Goal: Task Accomplishment & Management: Manage account settings

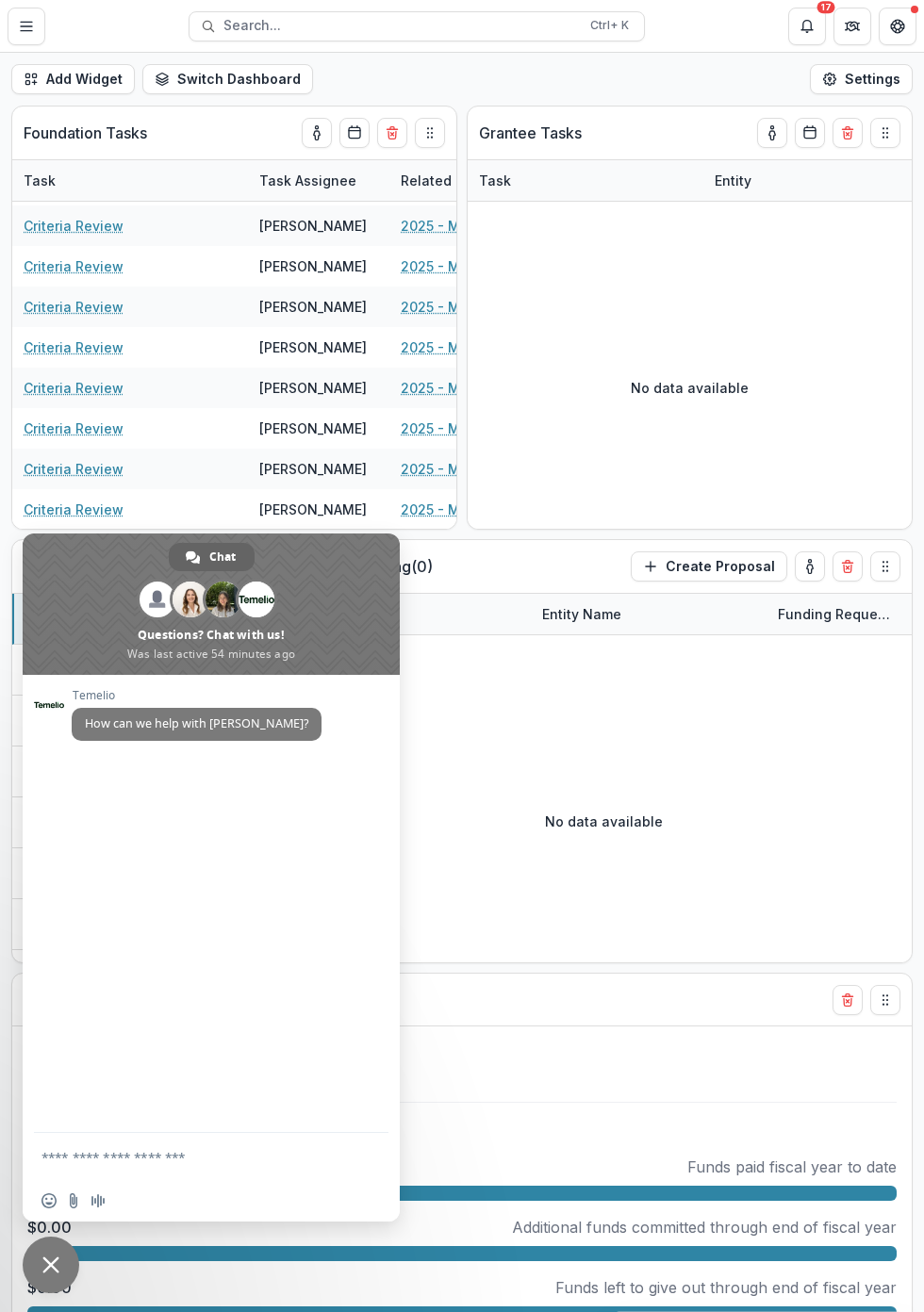
scroll to position [0, 29]
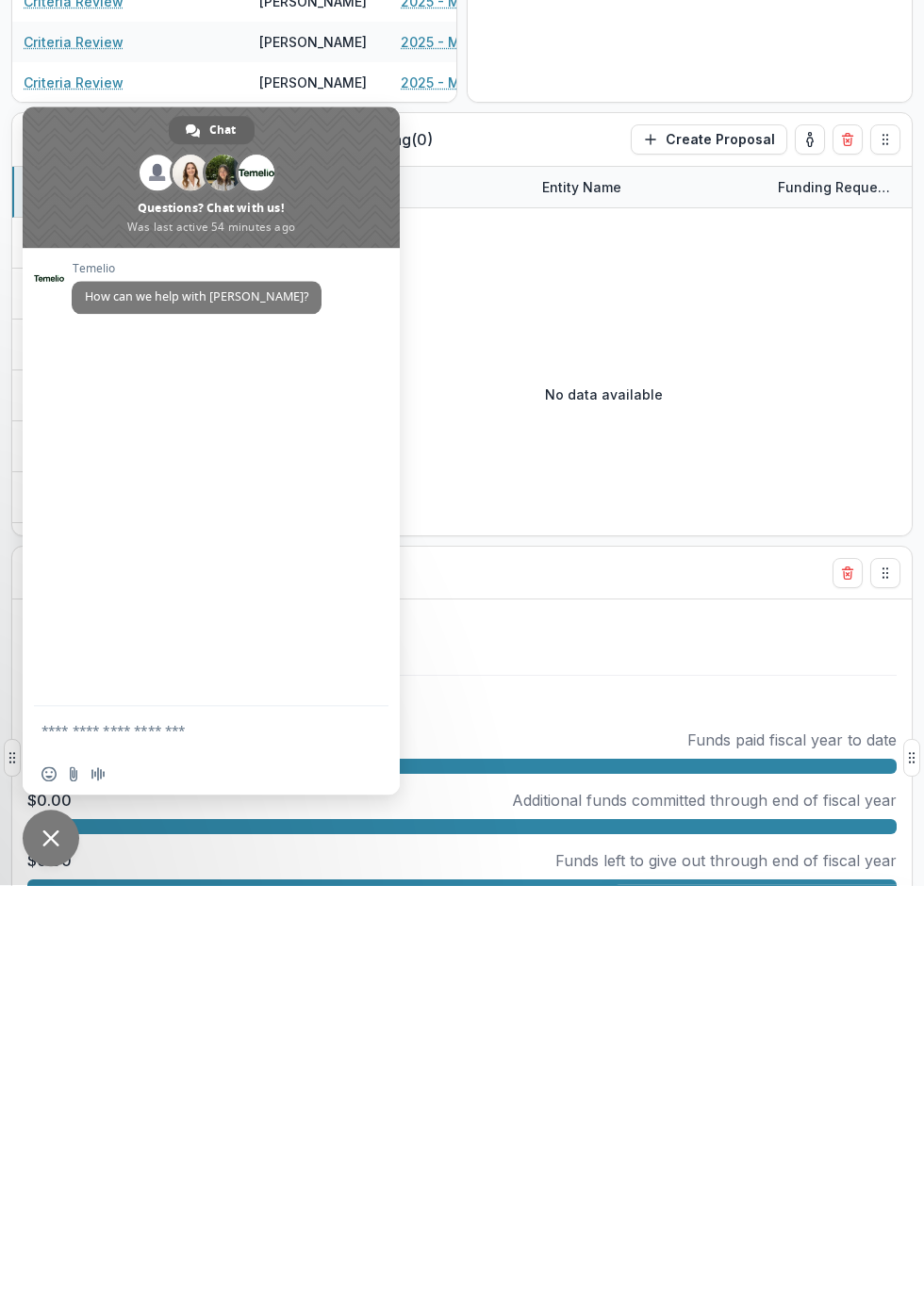
click at [567, 991] on div "Fiscal Year Budget" at bounding box center [428, 999] width 809 height 52
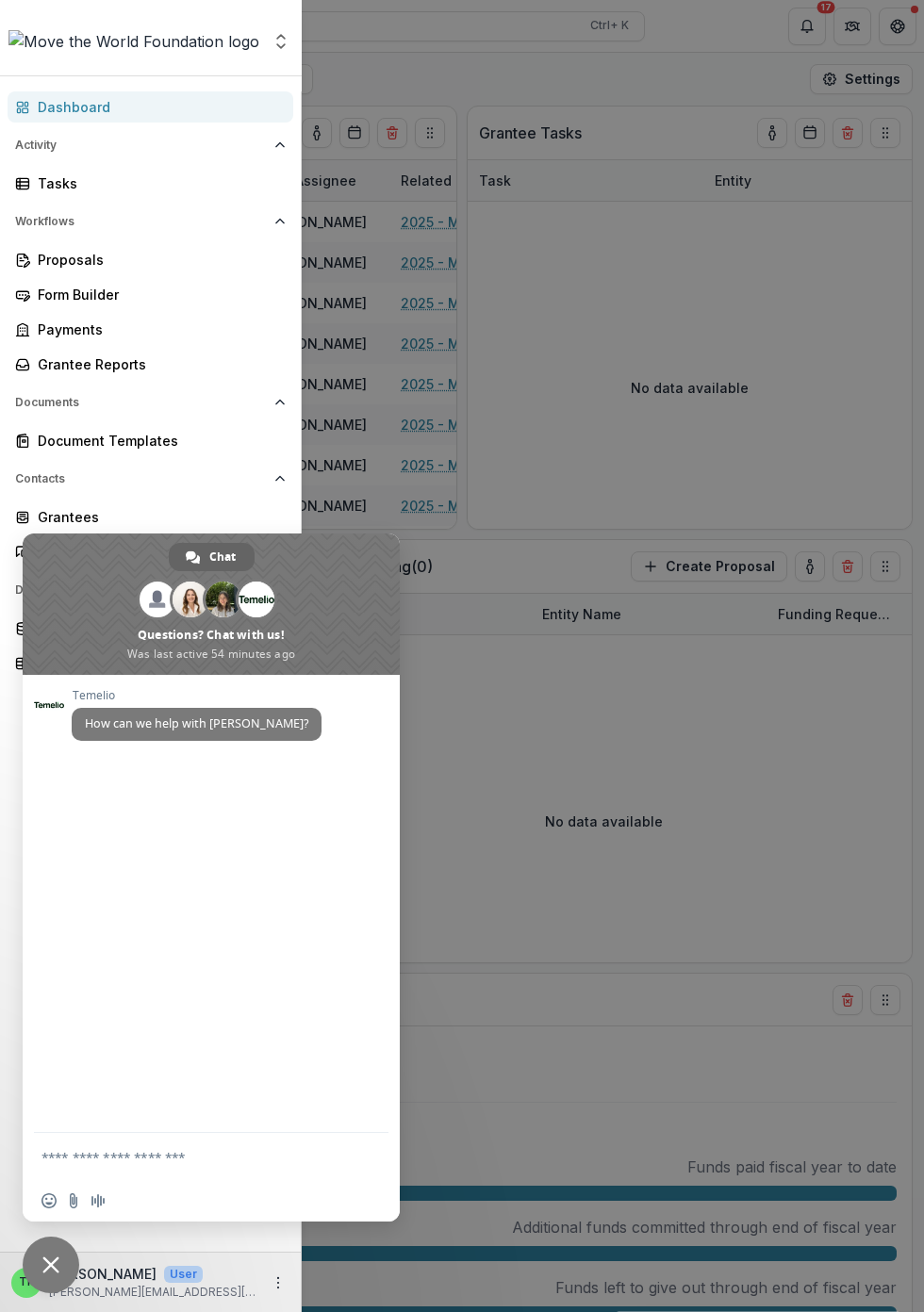
click at [213, 1290] on p "[PERSON_NAME][EMAIL_ADDRESS][DOMAIN_NAME]" at bounding box center [154, 1292] width 210 height 17
click at [279, 1283] on circle "More" at bounding box center [278, 1282] width 1 height 1
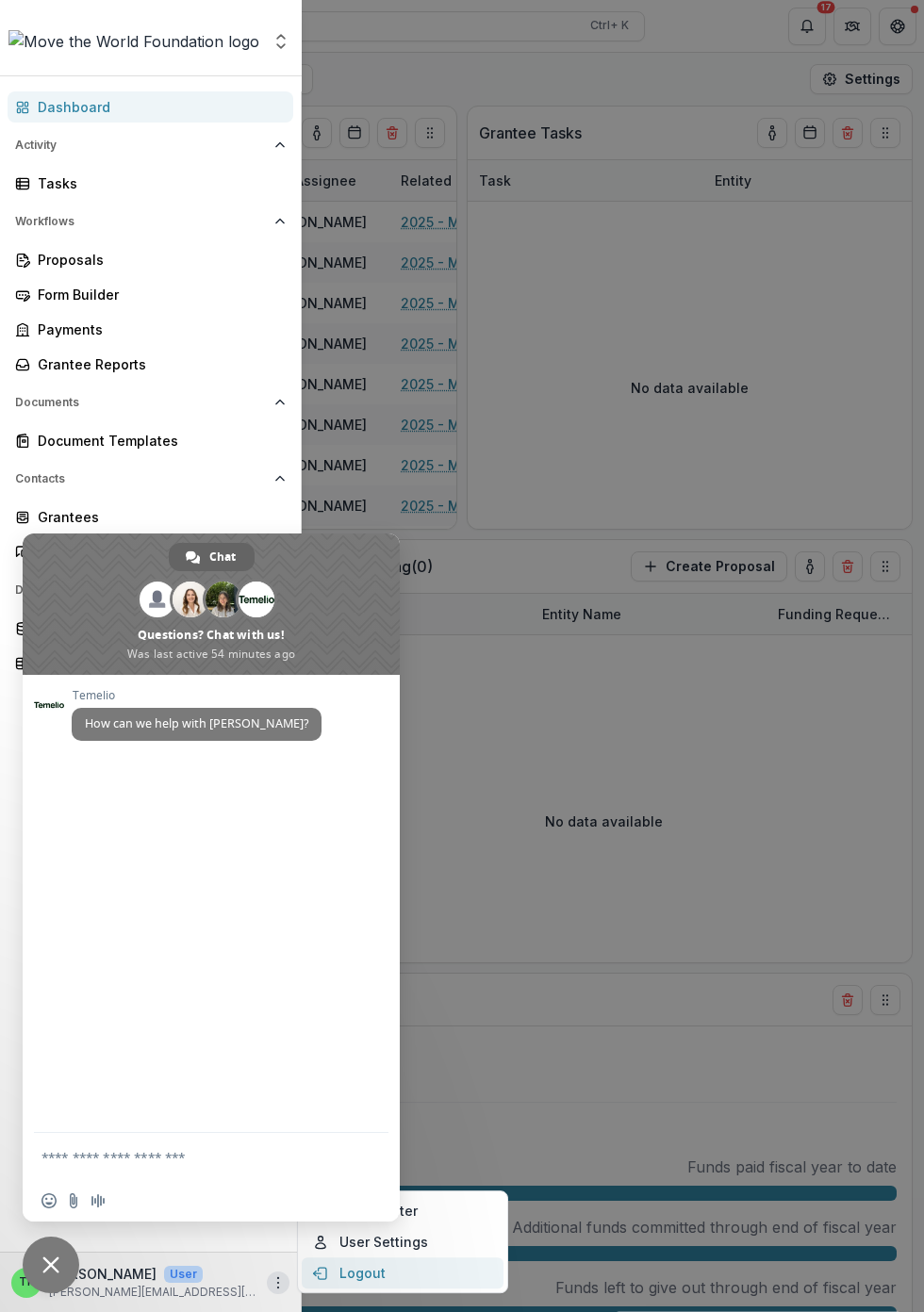
click at [368, 1285] on button "Logout" at bounding box center [402, 1272] width 201 height 31
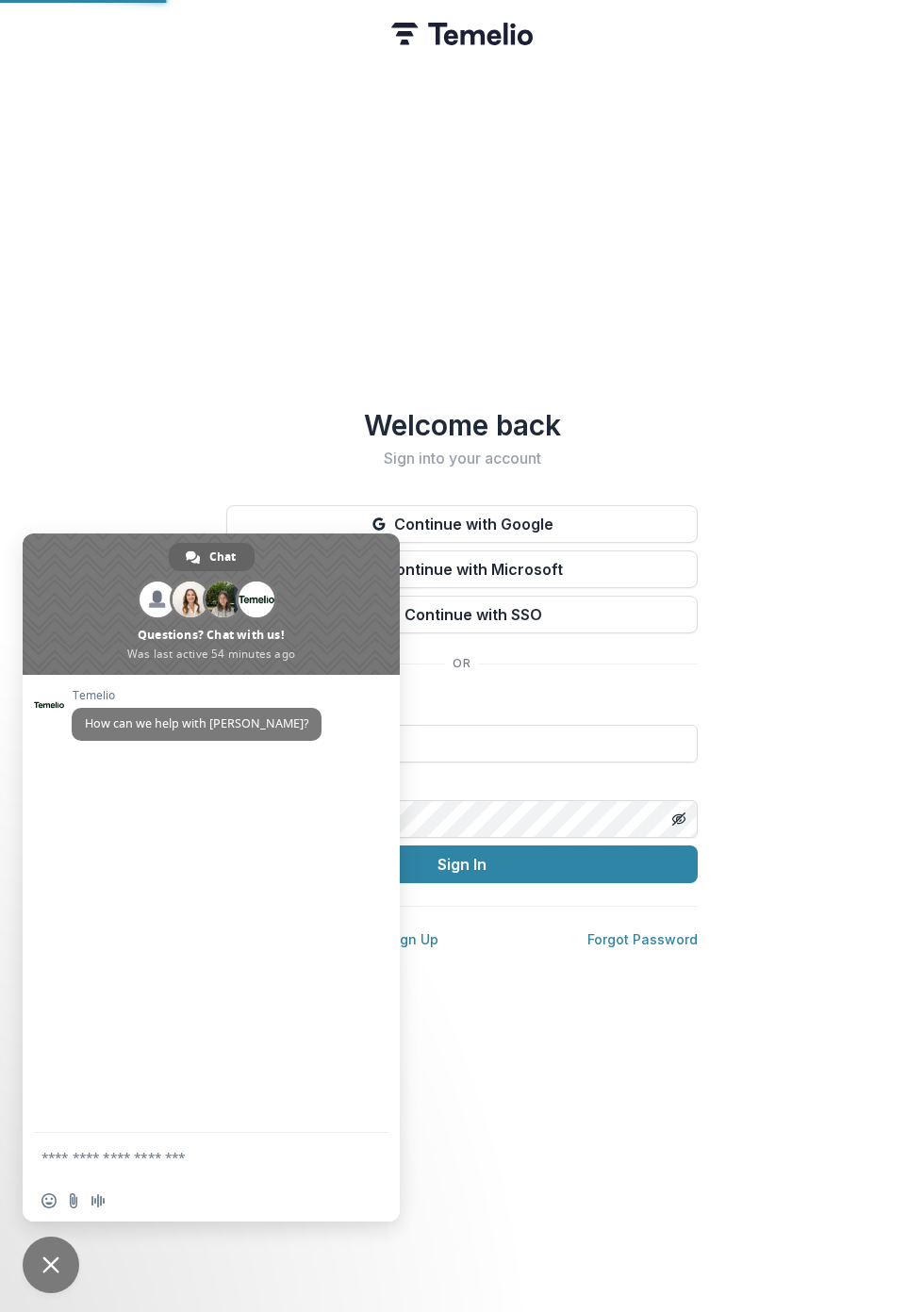
type input "**********"
